Goal: Consume media (video, audio): Consume media (video, audio)

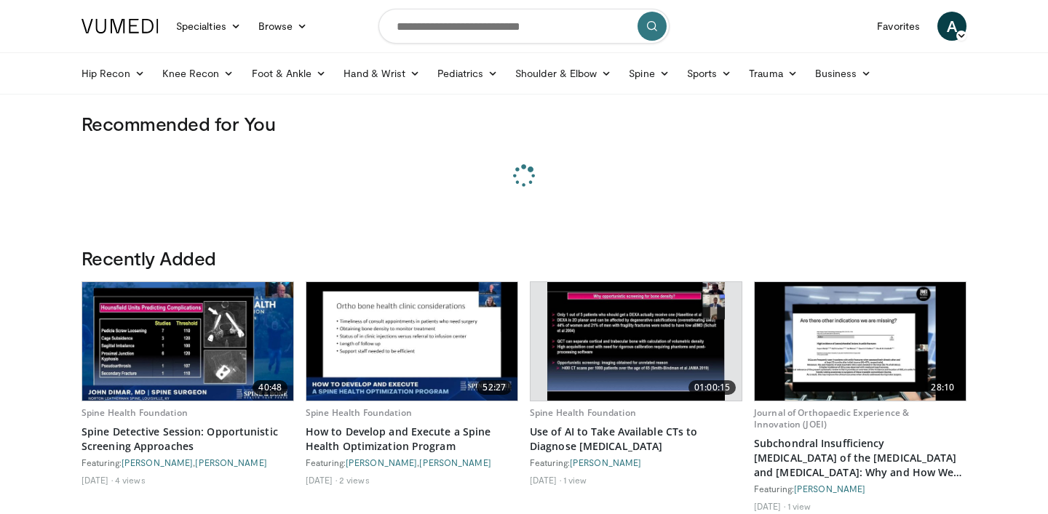
click at [463, 48] on form at bounding box center [523, 26] width 291 height 52
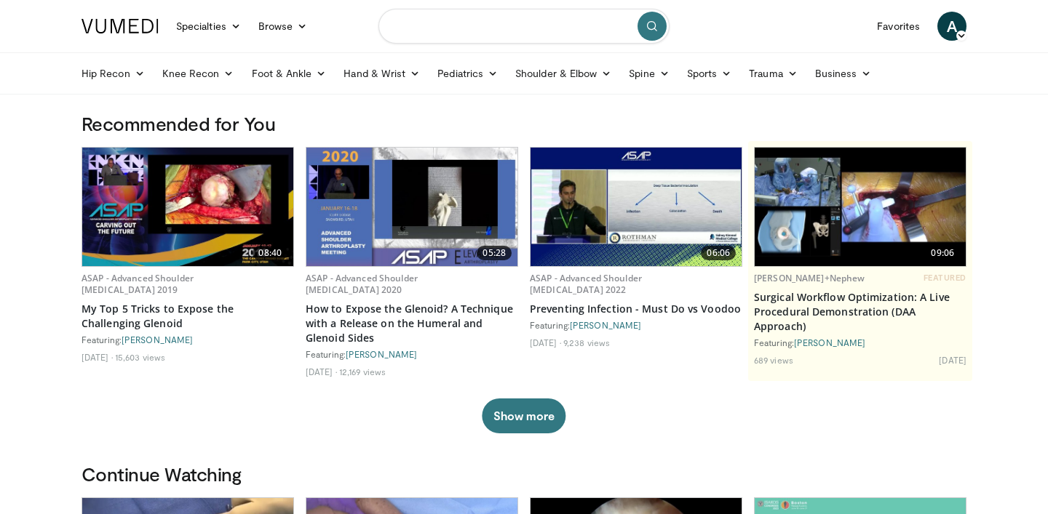
click at [463, 36] on input "Search topics, interventions" at bounding box center [523, 26] width 291 height 35
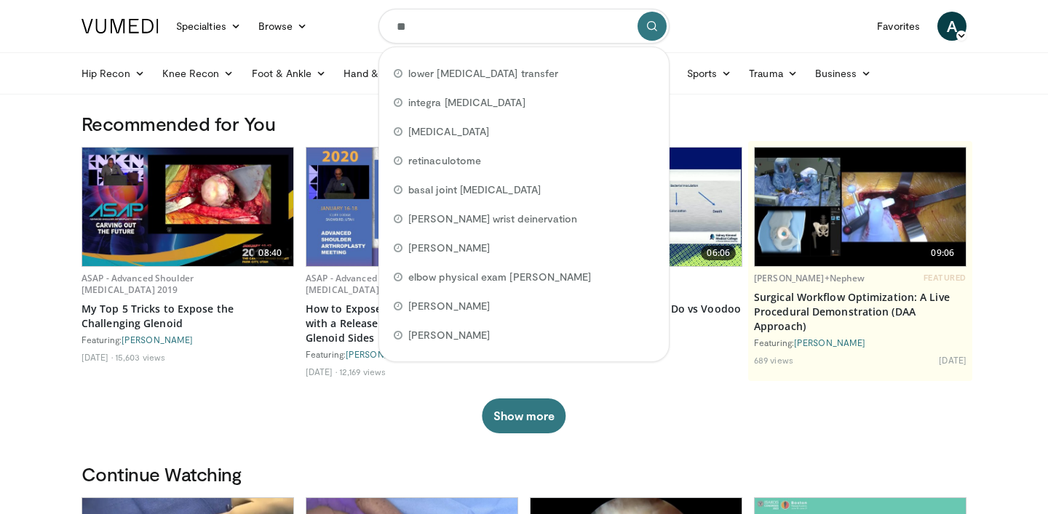
type input "*"
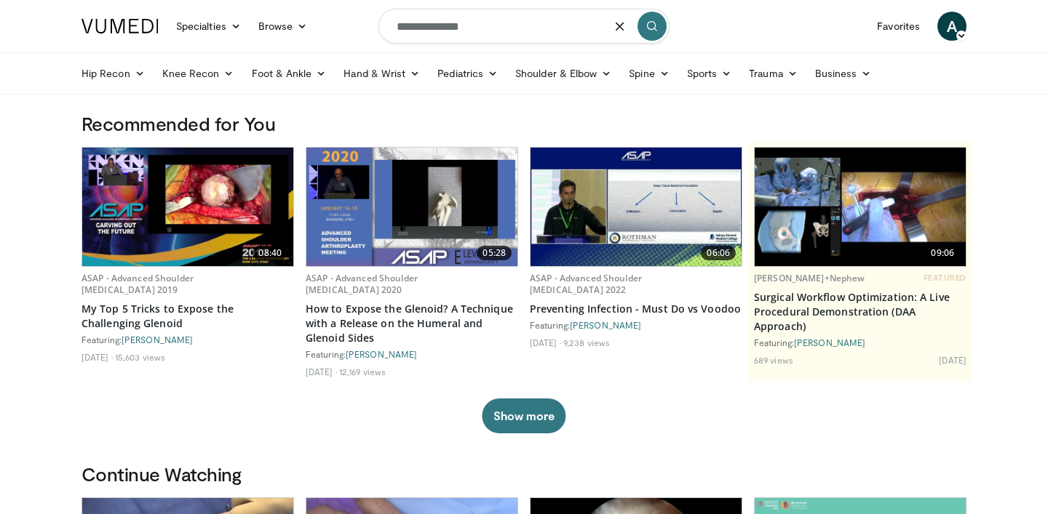
type input "**********"
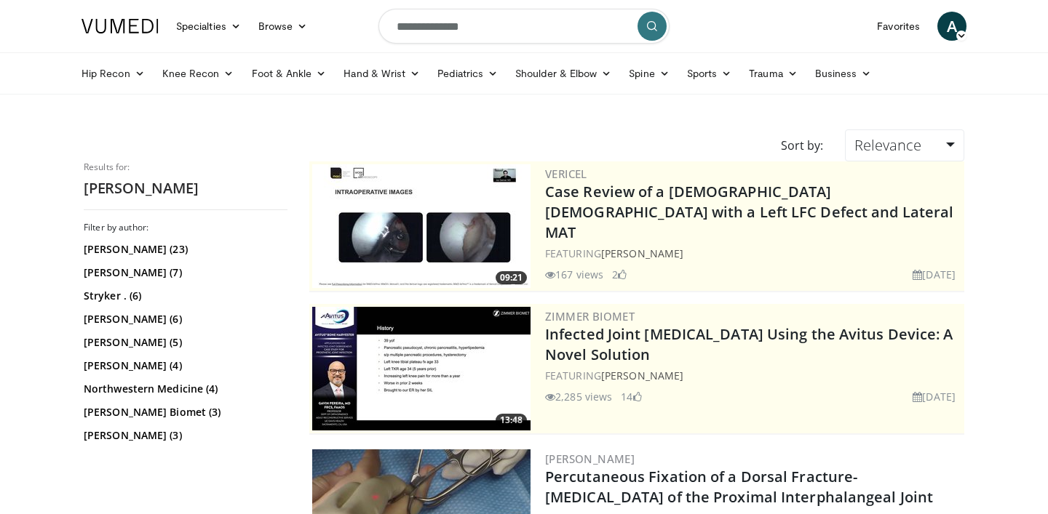
scroll to position [171, 0]
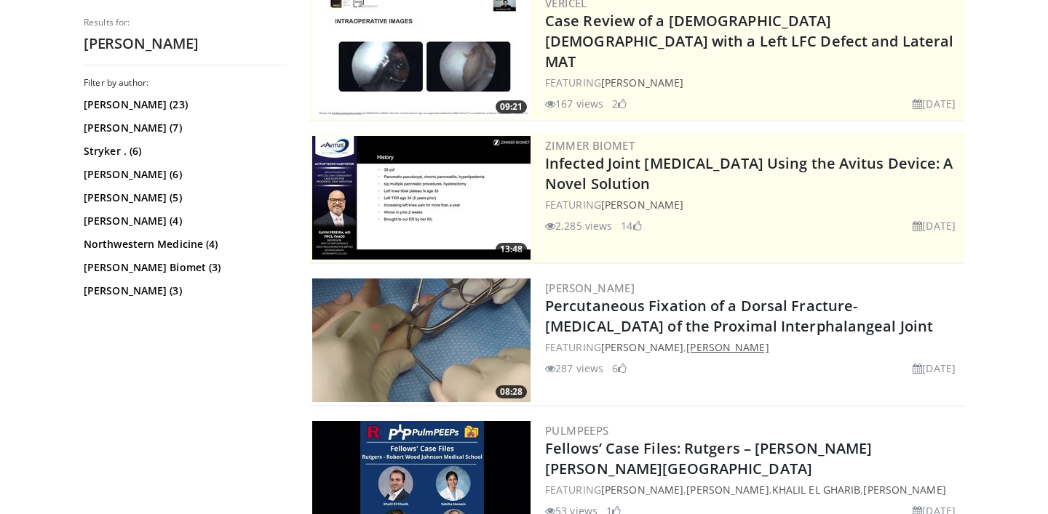
click at [768, 350] on link "[PERSON_NAME]" at bounding box center [727, 348] width 82 height 14
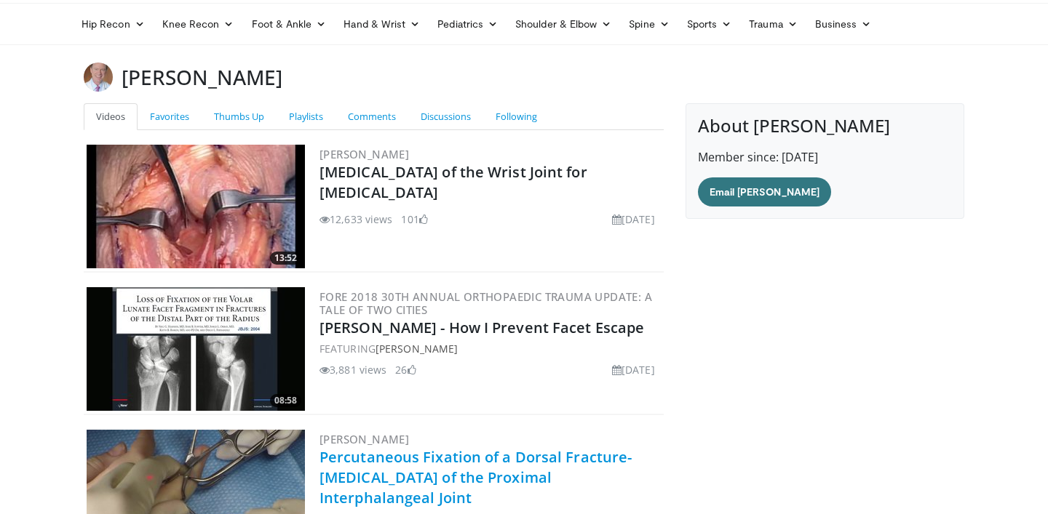
scroll to position [47, 0]
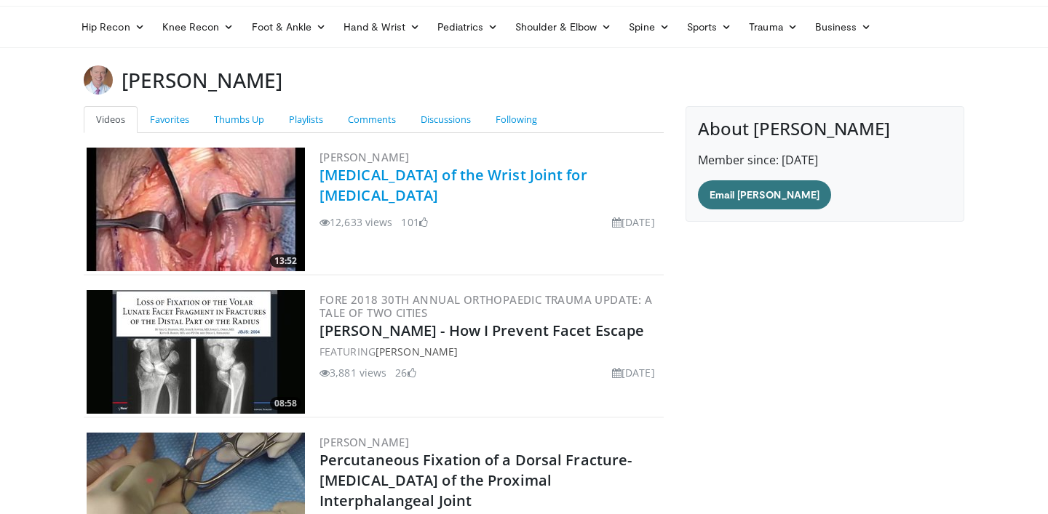
click at [426, 179] on link "[MEDICAL_DATA] of the Wrist Joint for [MEDICAL_DATA]" at bounding box center [453, 185] width 268 height 40
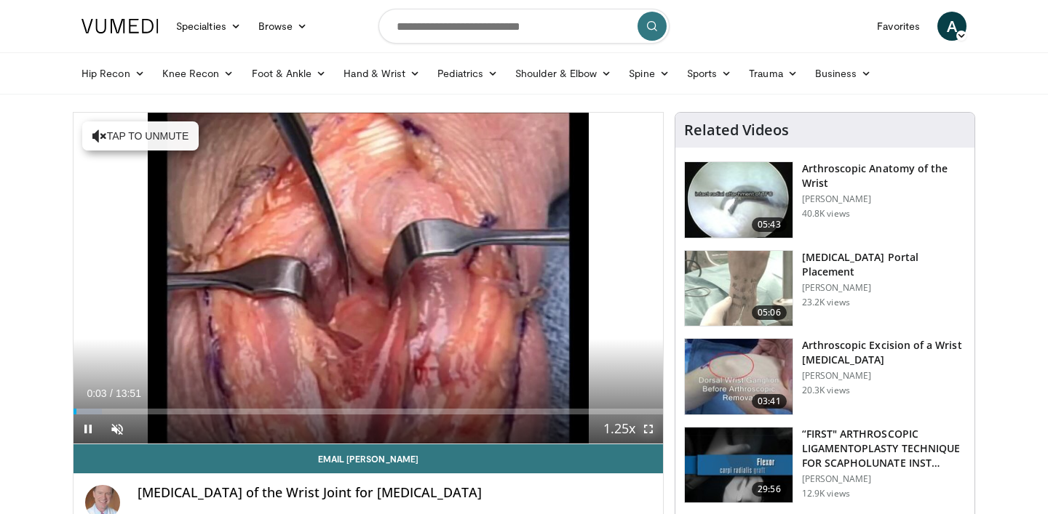
click at [648, 431] on span "Video Player" at bounding box center [648, 429] width 29 height 29
click at [118, 431] on span "Video Player" at bounding box center [117, 429] width 29 height 29
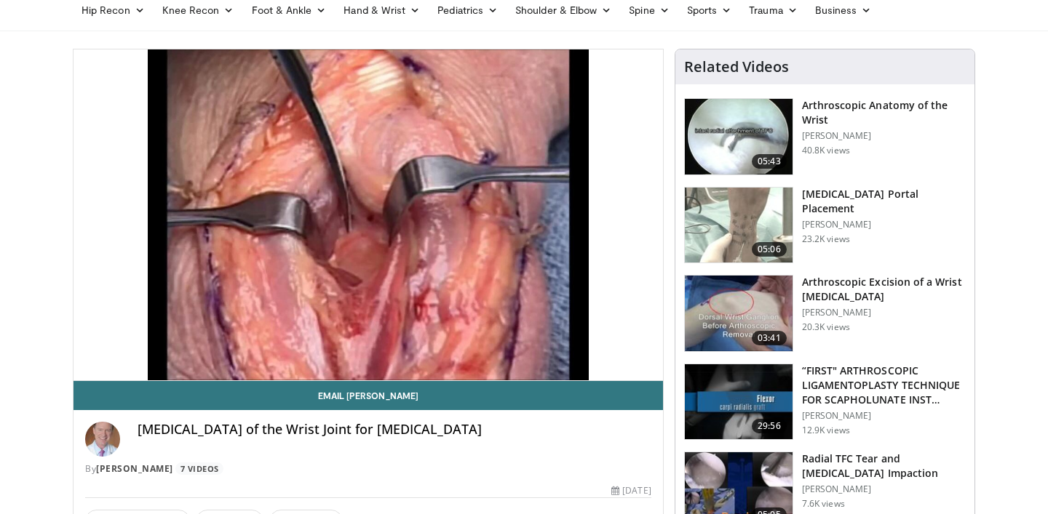
scroll to position [91, 0]
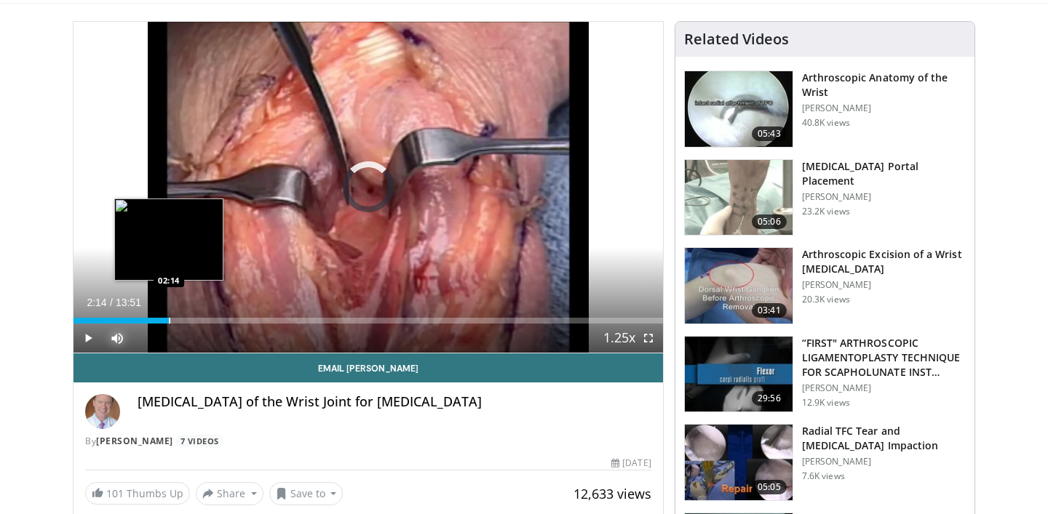
click at [169, 318] on div "Progress Bar" at bounding box center [169, 321] width 1 height 6
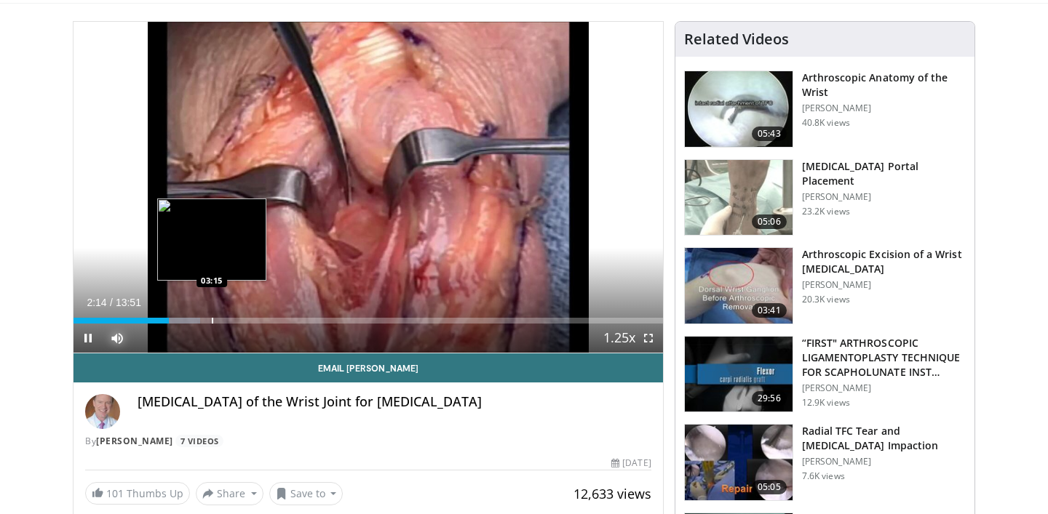
click at [212, 316] on div "Loaded : 21.46% 02:14 03:15" at bounding box center [367, 317] width 589 height 14
click at [232, 316] on div "Loaded : 30.08% 03:15 03:35" at bounding box center [367, 317] width 589 height 14
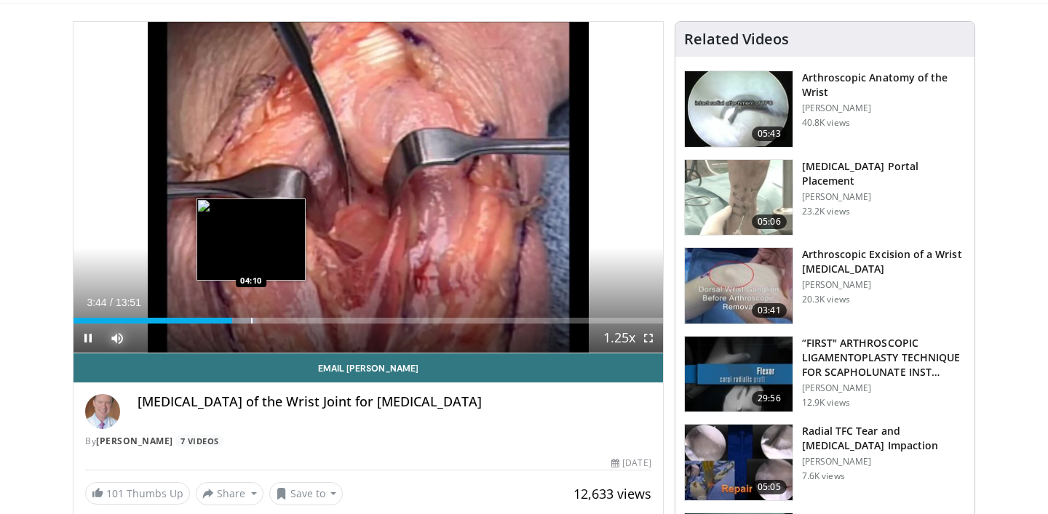
click at [253, 316] on div "Loaded : 31.00% 03:44 04:10" at bounding box center [367, 317] width 589 height 14
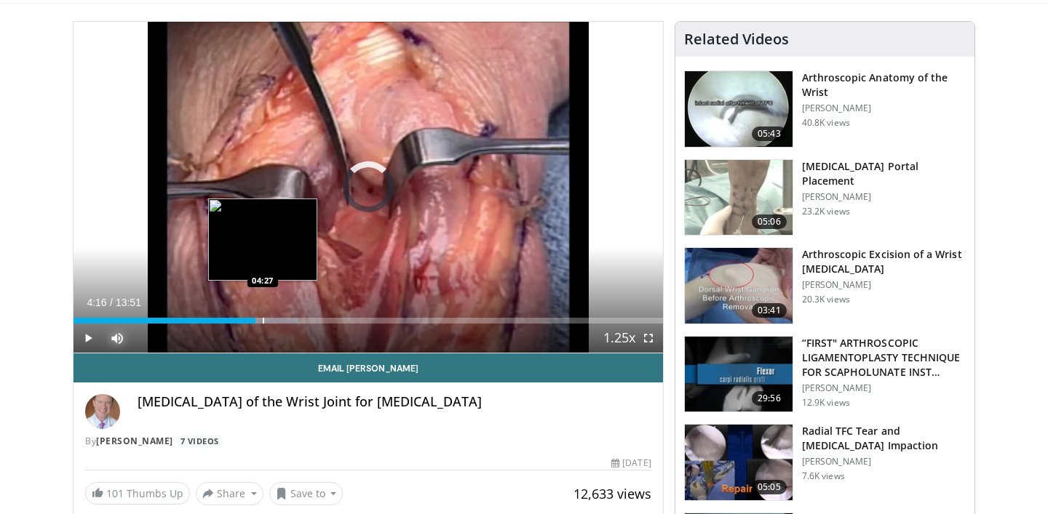
click at [262, 315] on div "Loaded : 38.15% 04:16 04:27" at bounding box center [367, 317] width 589 height 14
click at [271, 317] on div "Loaded : 39.34% 04:27 04:40" at bounding box center [367, 317] width 589 height 14
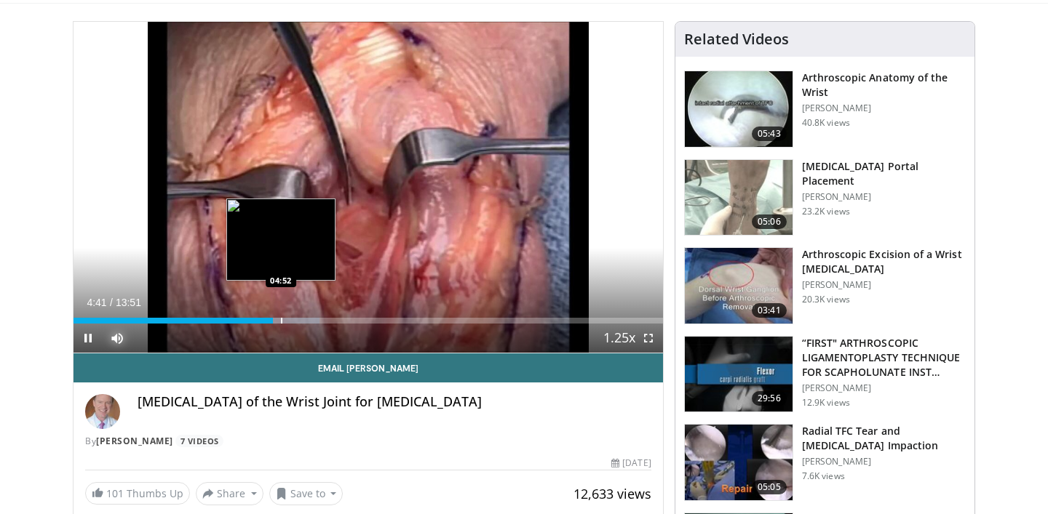
click at [281, 318] on div "Progress Bar" at bounding box center [281, 321] width 1 height 6
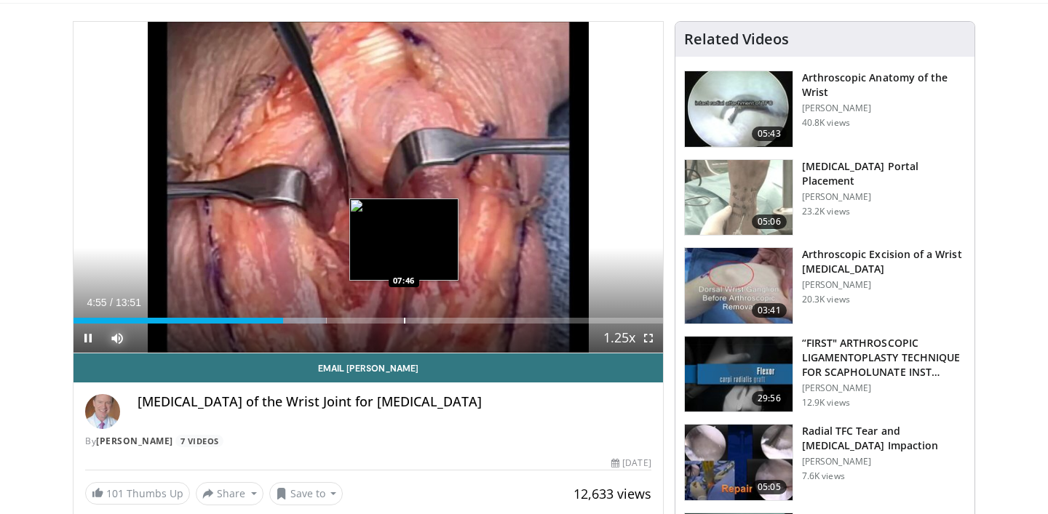
click at [404, 318] on div "Progress Bar" at bounding box center [404, 321] width 1 height 6
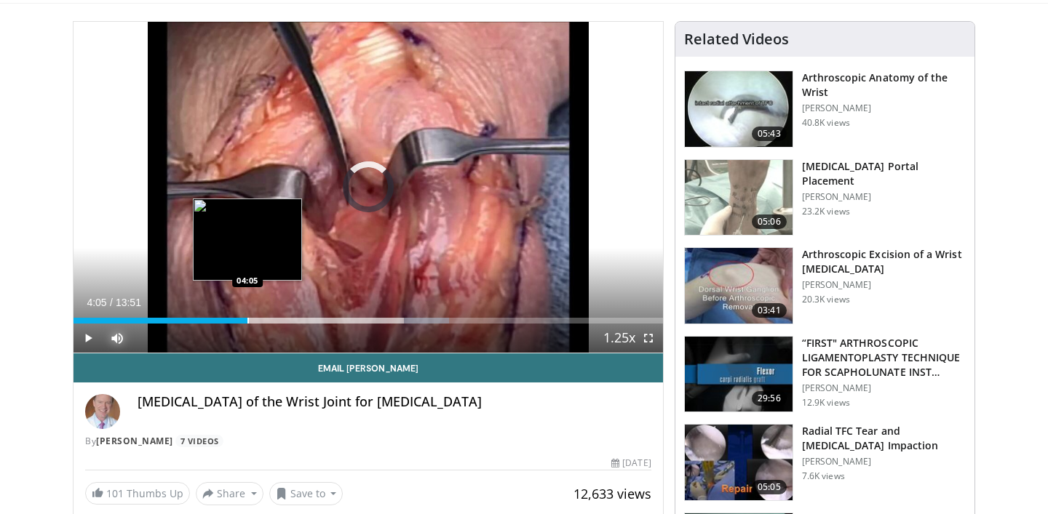
click at [247, 318] on div "Progress Bar" at bounding box center [247, 321] width 1 height 6
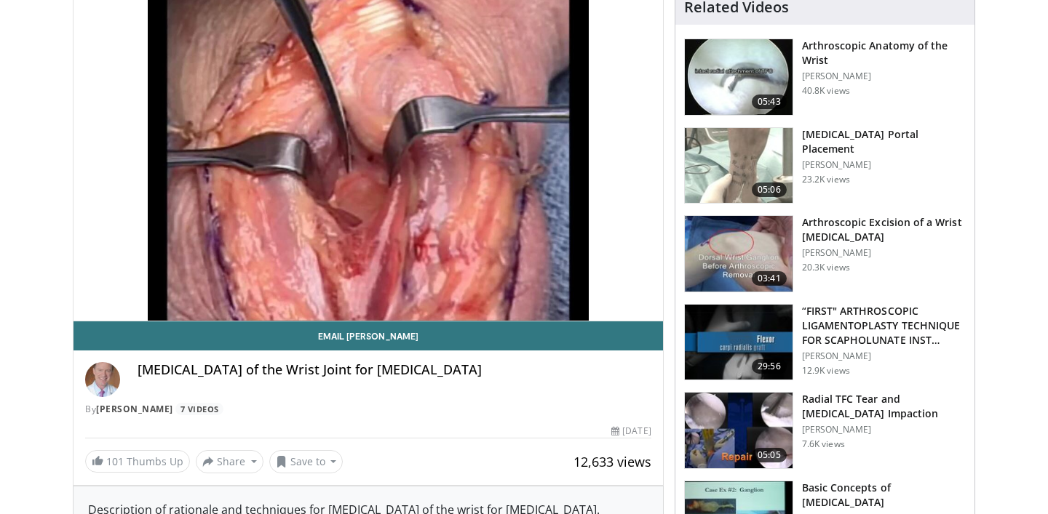
scroll to position [121, 0]
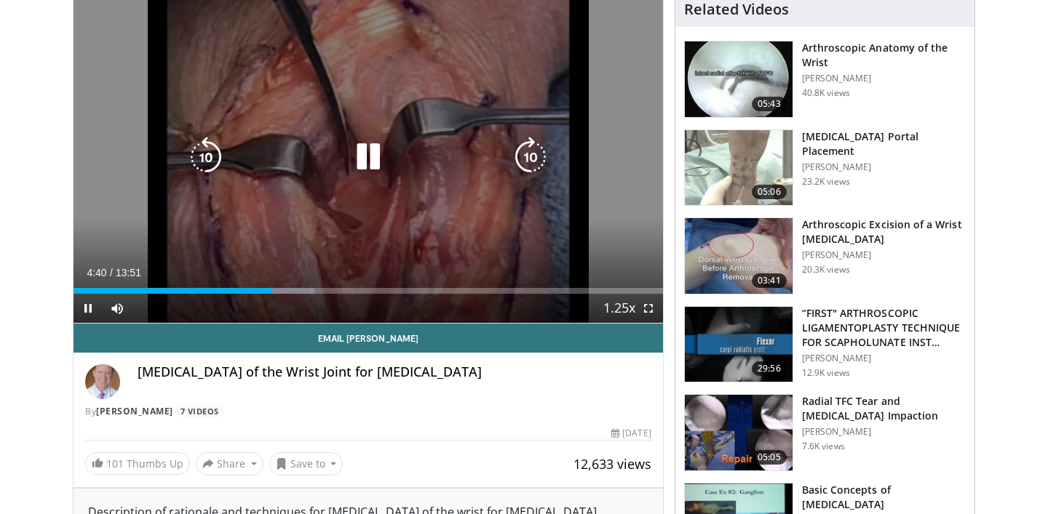
click at [463, 228] on div "10 seconds Tap to unmute" at bounding box center [367, 157] width 589 height 331
